Goal: Task Accomplishment & Management: Manage account settings

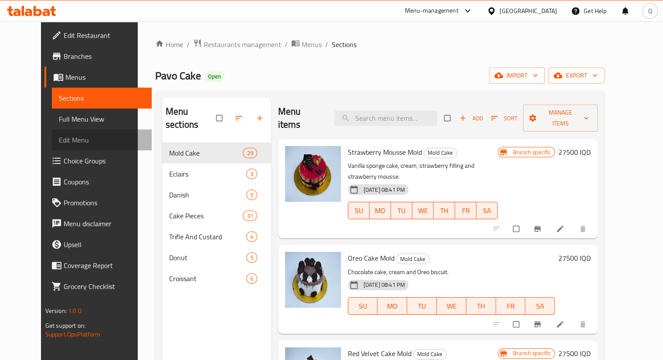
click at [59, 138] on span "Edit Menu" at bounding box center [102, 140] width 86 height 10
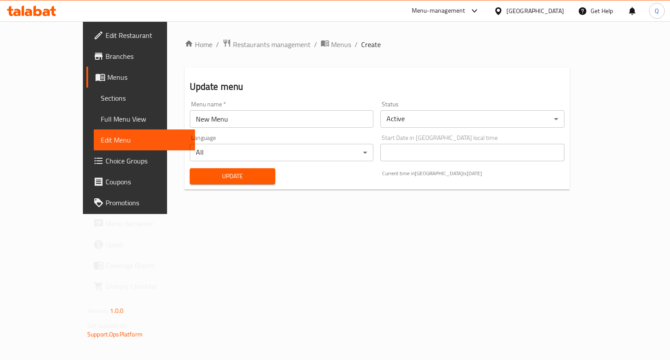
click at [106, 52] on span "Branches" at bounding box center [147, 56] width 82 height 10
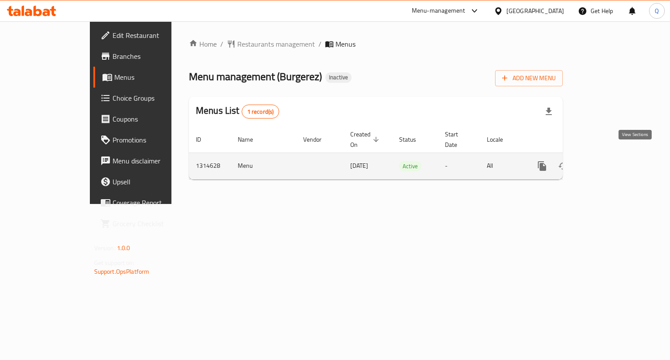
click at [610, 161] on icon "enhanced table" at bounding box center [604, 166] width 10 height 10
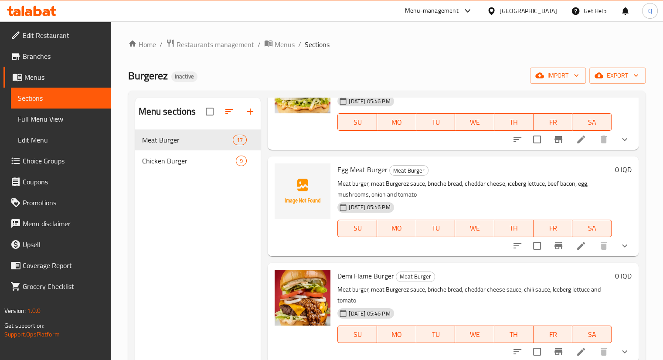
scroll to position [1466, 0]
click at [191, 160] on span "Chicken Burger" at bounding box center [177, 161] width 70 height 10
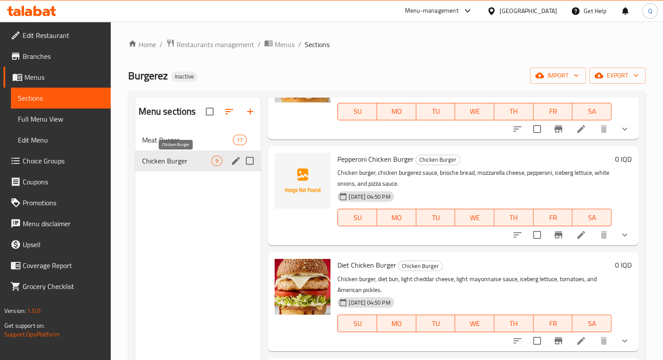
scroll to position [617, 0]
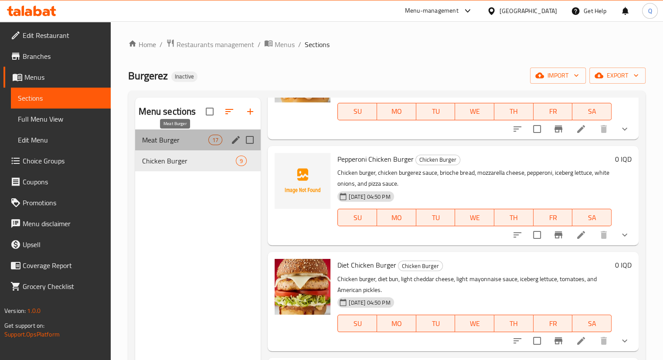
click at [150, 136] on span "Meat Burger" at bounding box center [175, 140] width 67 height 10
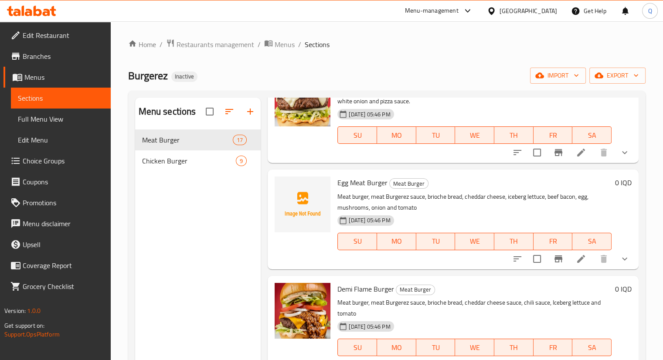
scroll to position [1466, 0]
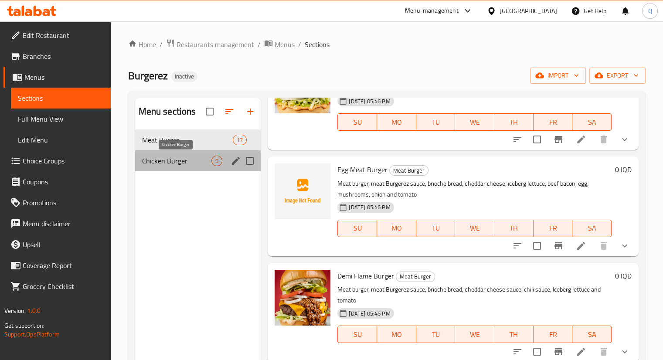
click at [157, 157] on span "Chicken Burger" at bounding box center [177, 161] width 70 height 10
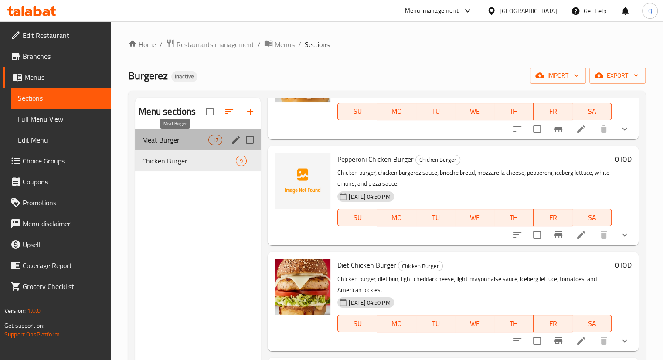
click at [195, 145] on span "Meat Burger" at bounding box center [175, 140] width 67 height 10
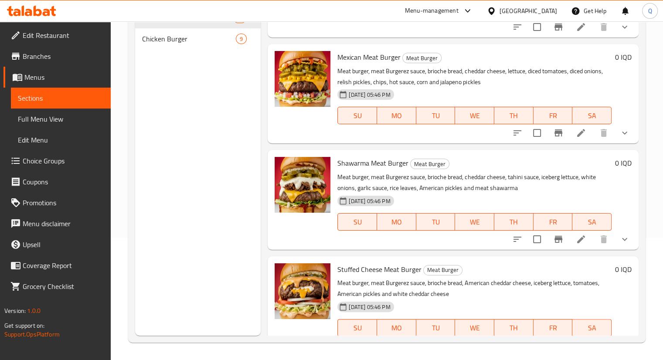
scroll to position [902, 0]
